Goal: Navigation & Orientation: Find specific page/section

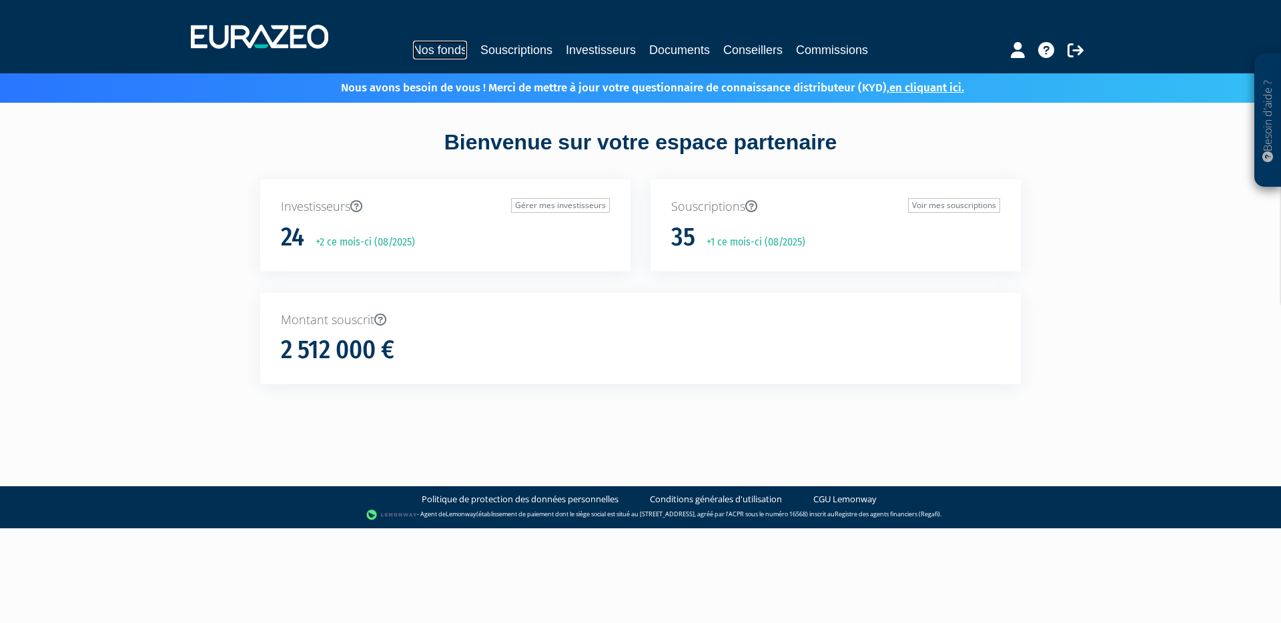
click at [446, 47] on link "Nos fonds" at bounding box center [440, 50] width 54 height 19
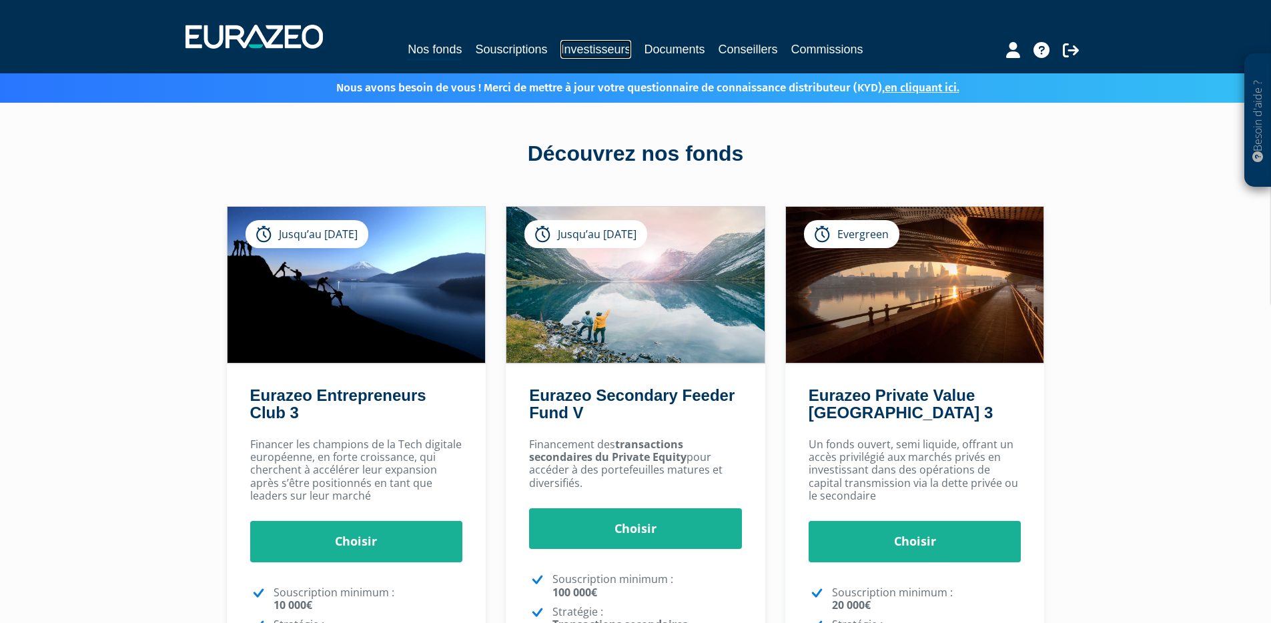
click at [626, 47] on link "Investisseurs" at bounding box center [595, 49] width 70 height 19
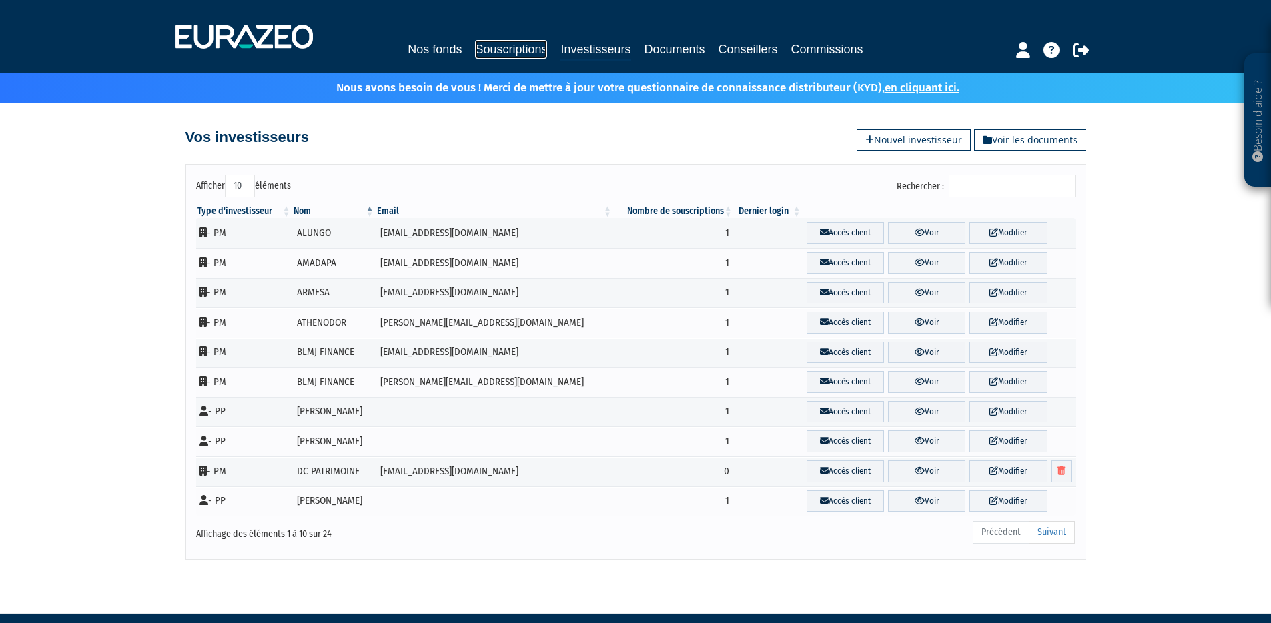
click at [520, 45] on link "Souscriptions" at bounding box center [511, 49] width 72 height 19
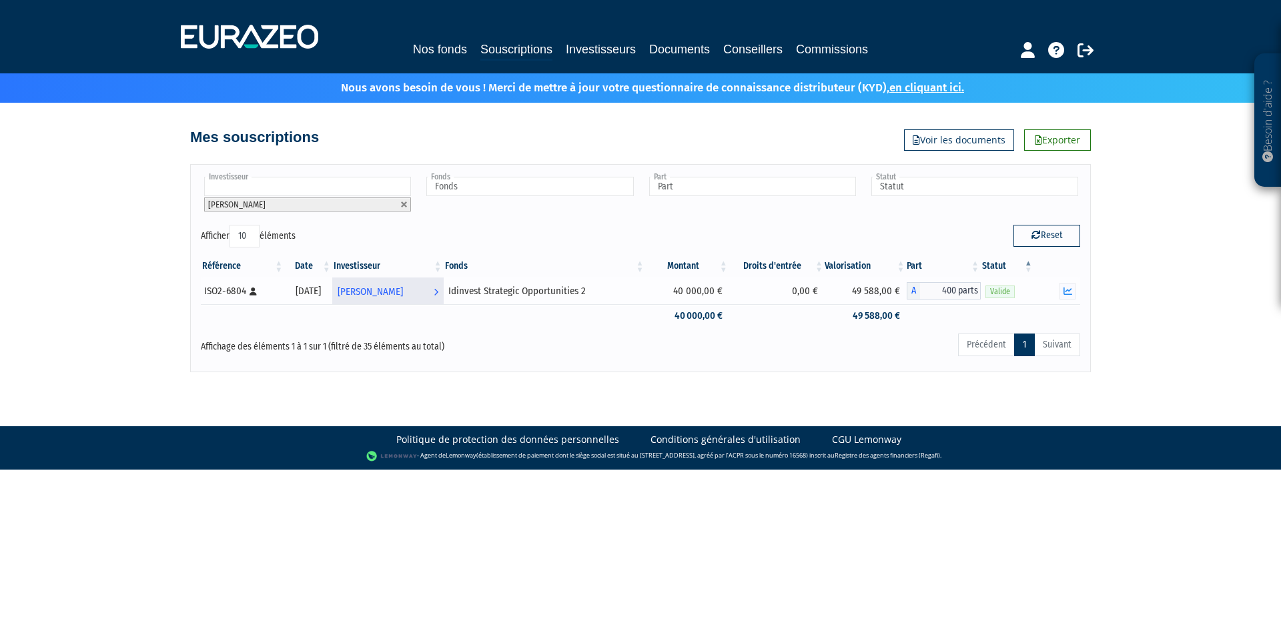
click at [403, 290] on span "[PERSON_NAME]" at bounding box center [369, 291] width 65 height 25
click at [403, 289] on span "[PERSON_NAME]" at bounding box center [369, 291] width 65 height 25
click at [614, 49] on link "Investisseurs" at bounding box center [601, 49] width 70 height 19
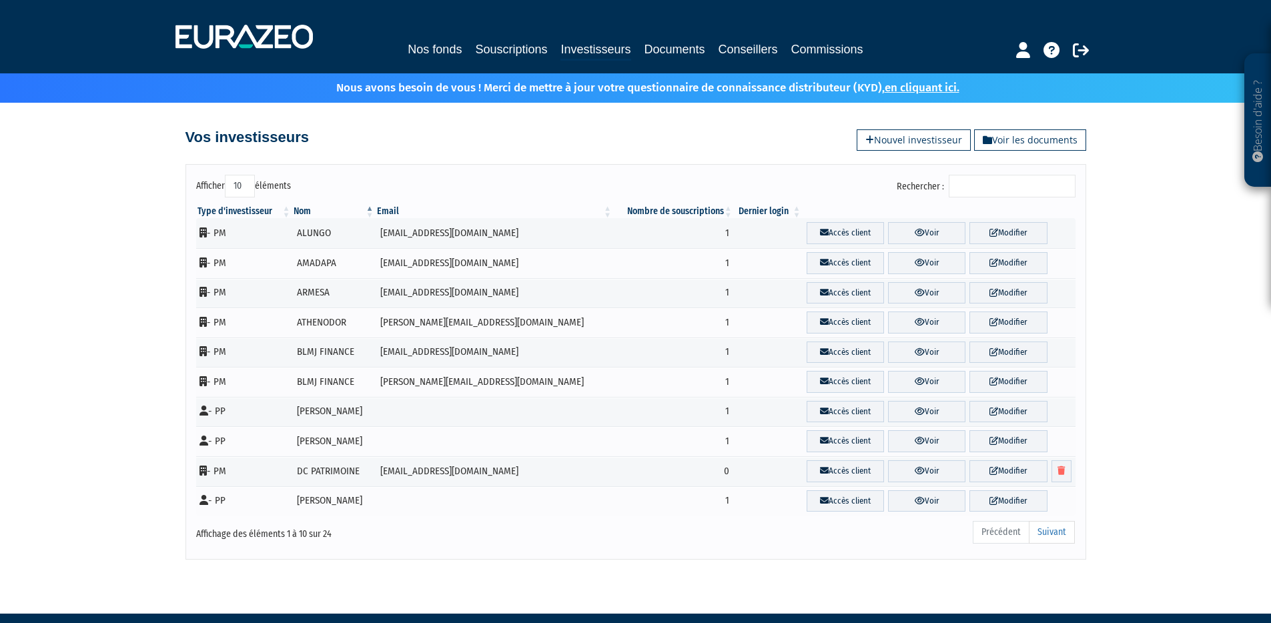
click at [992, 180] on input "Rechercher :" at bounding box center [1011, 186] width 127 height 23
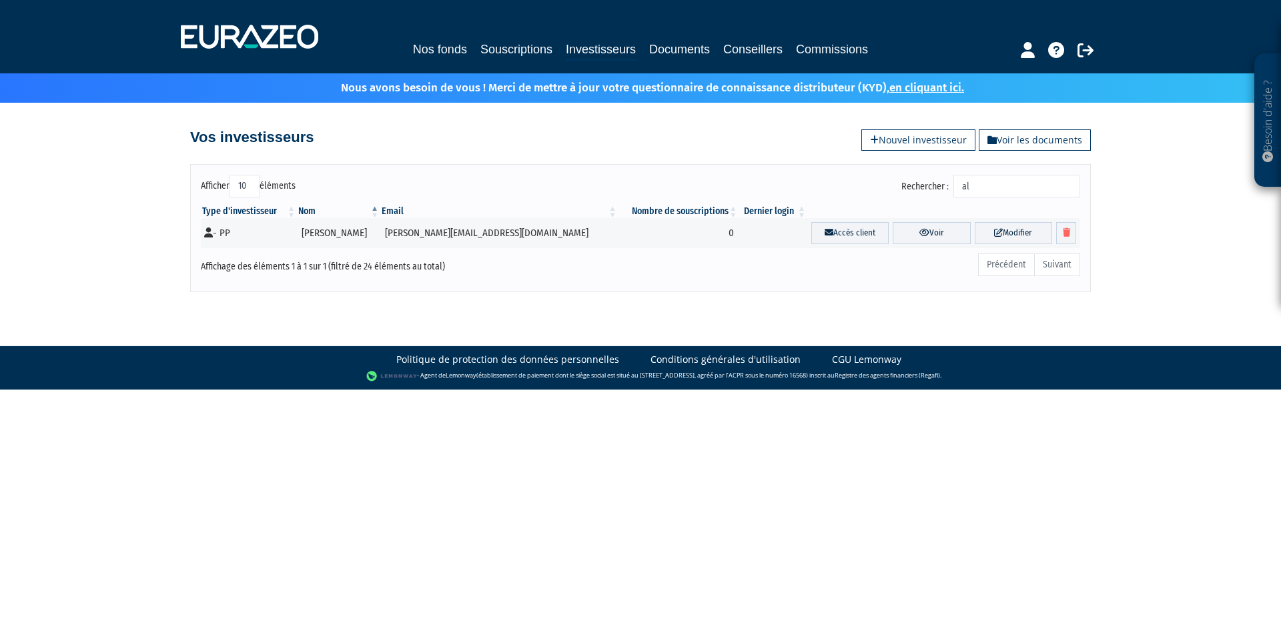
type input "a"
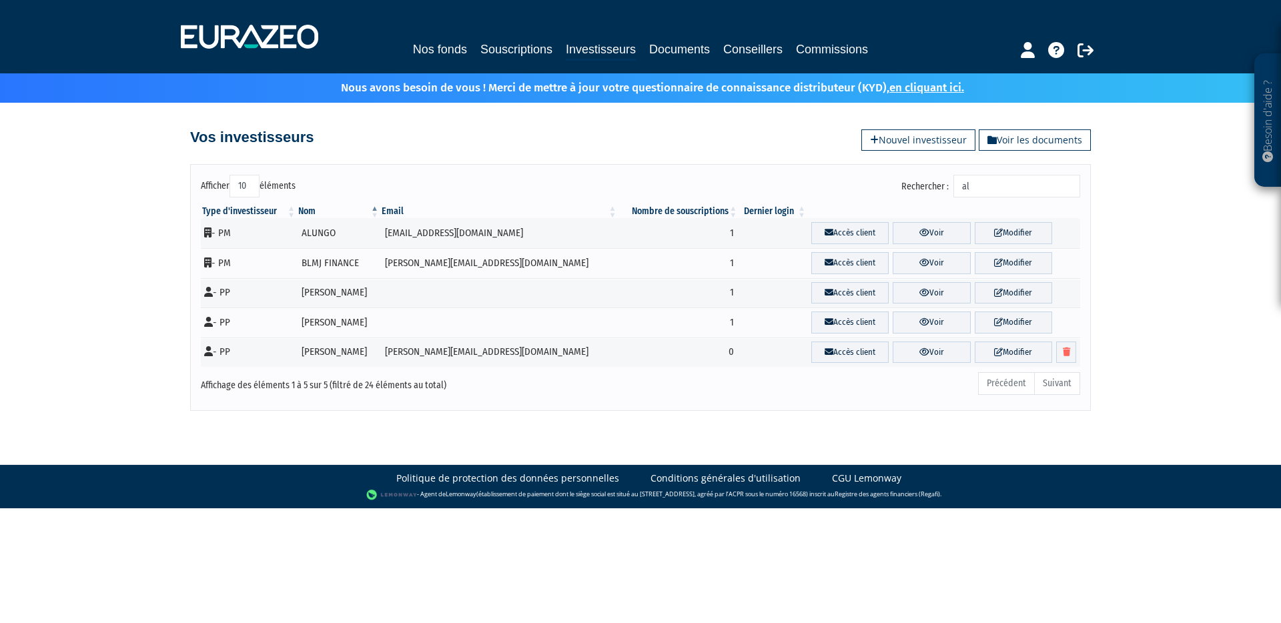
type input "a"
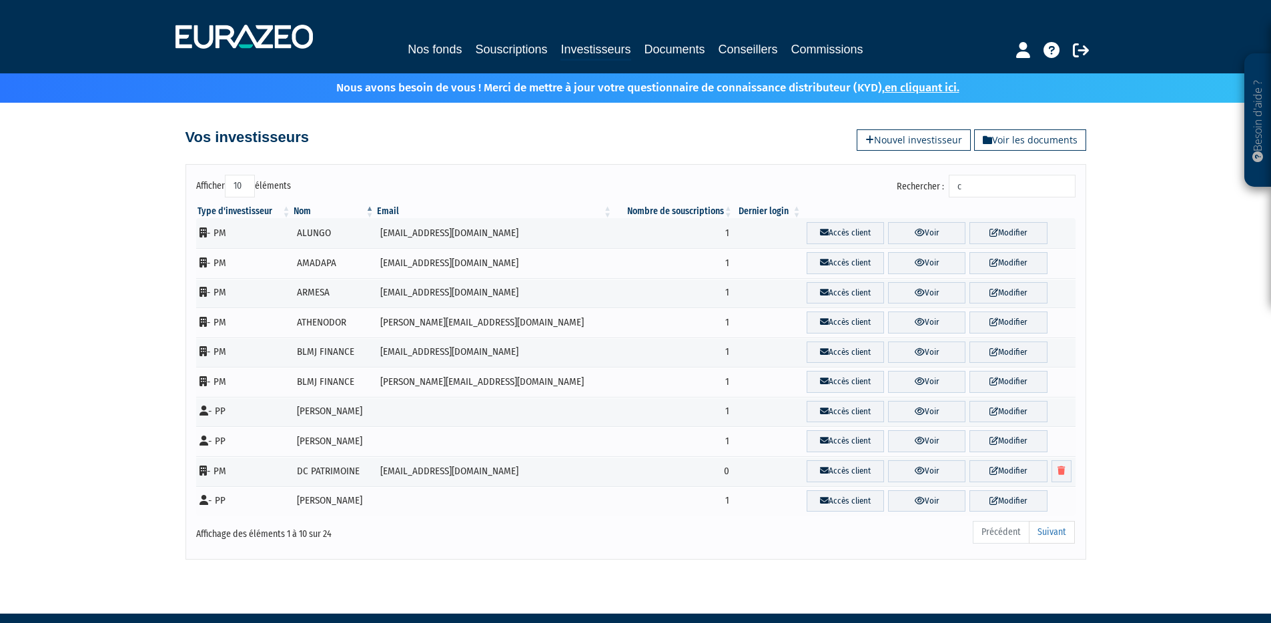
type input "c"
click at [652, 137] on div "Vos investisseurs Voir les documents Nouvel investisseur" at bounding box center [635, 130] width 900 height 29
click at [526, 51] on link "Souscriptions" at bounding box center [511, 49] width 72 height 19
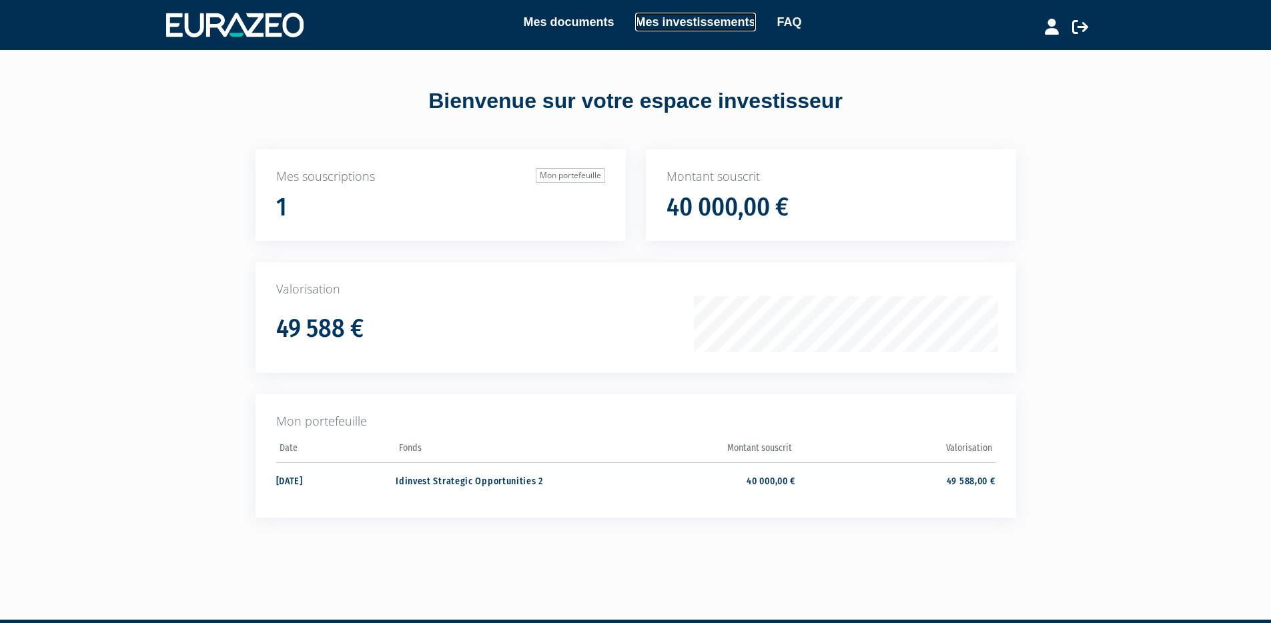
click at [679, 20] on link "Mes investissements" at bounding box center [695, 22] width 120 height 19
click at [686, 23] on link "Mes investissements" at bounding box center [695, 22] width 120 height 19
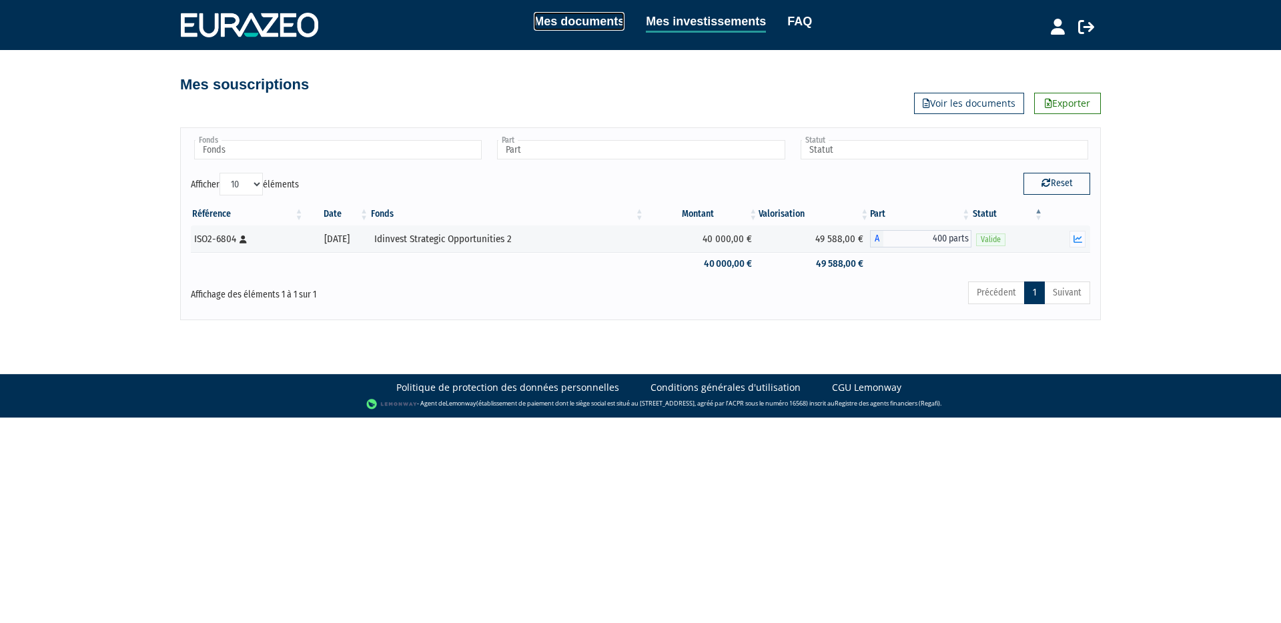
click at [574, 23] on link "Mes documents" at bounding box center [579, 21] width 91 height 19
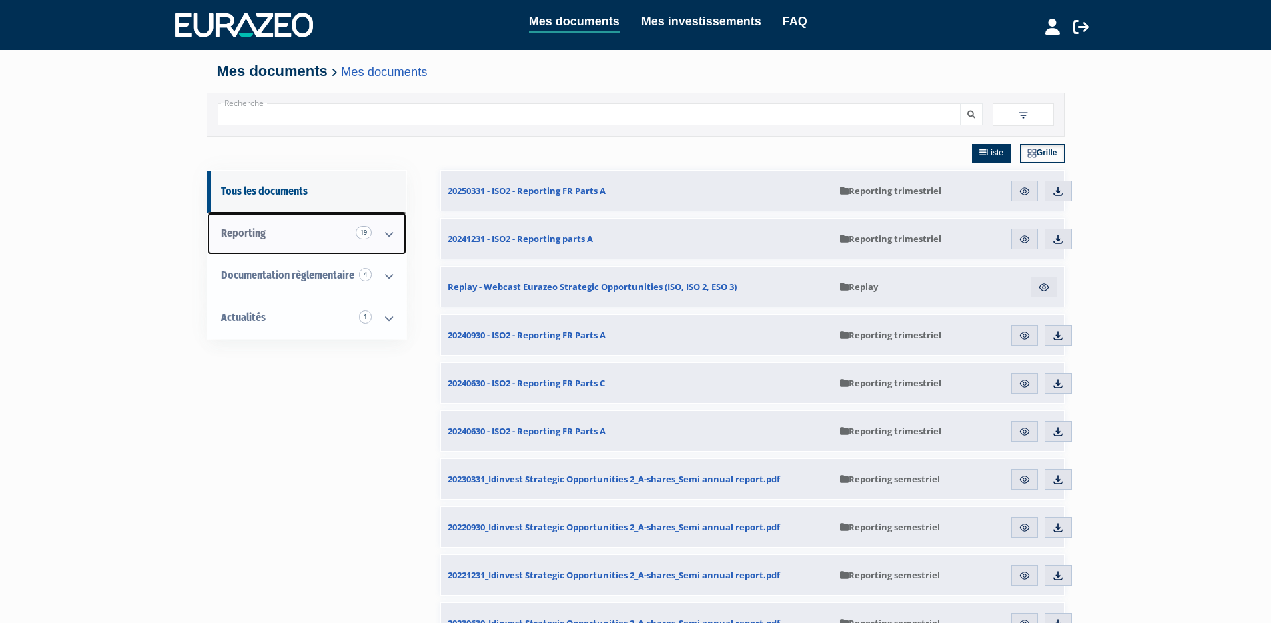
click at [379, 233] on icon at bounding box center [388, 233] width 35 height 41
click at [386, 237] on icon at bounding box center [388, 233] width 35 height 41
